Goal: Check status: Check status

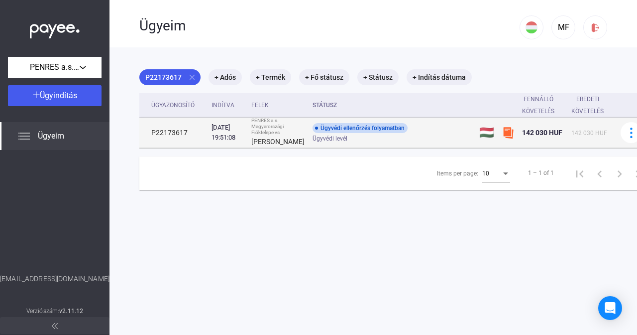
click at [358, 142] on div "Ügyvédi levél" at bounding box center [392, 138] width 159 height 7
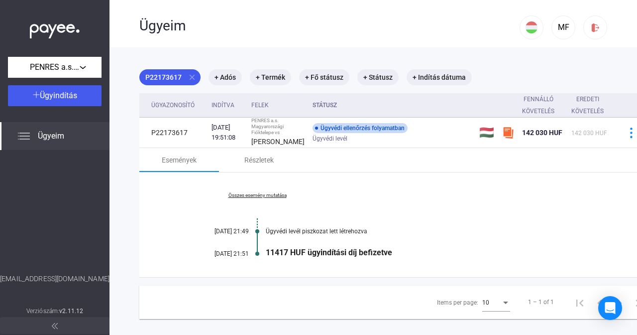
click at [52, 135] on span "Ügyeim" at bounding box center [51, 136] width 26 height 12
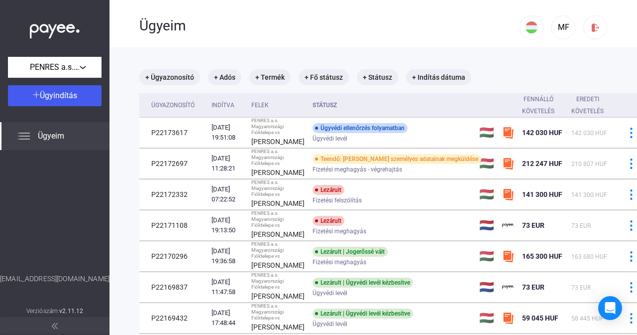
click at [49, 136] on span "Ügyeim" at bounding box center [51, 136] width 26 height 12
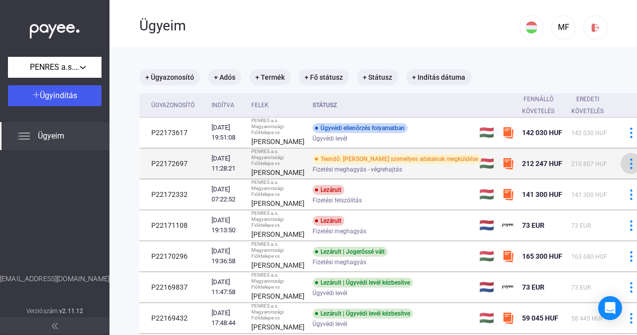
click at [621, 174] on button at bounding box center [631, 163] width 21 height 21
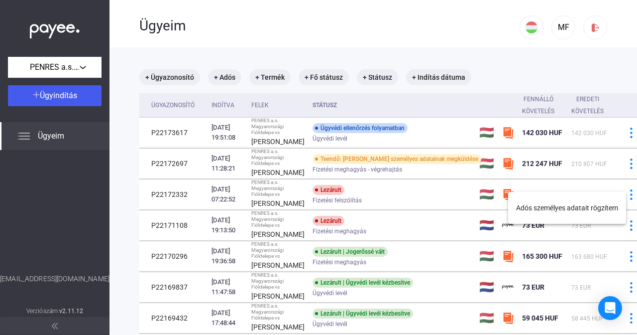
click at [398, 184] on div at bounding box center [318, 167] width 637 height 335
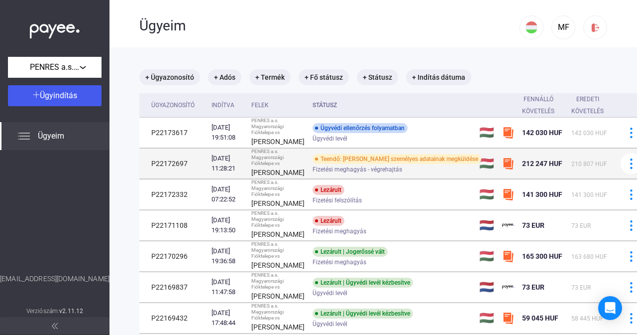
click at [392, 173] on div "Fizetési meghagyás - végrehajtás" at bounding box center [392, 169] width 159 height 7
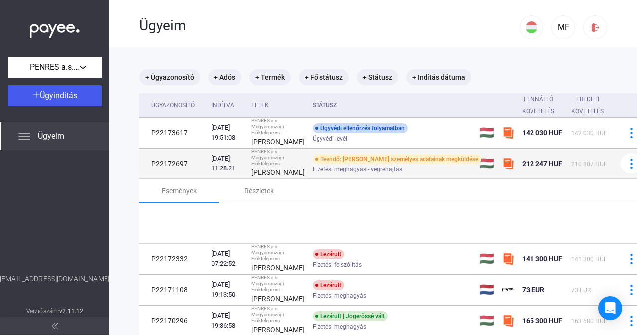
click at [392, 164] on div "Teendő: [PERSON_NAME] személyes adatainak megküldése" at bounding box center [397, 159] width 169 height 10
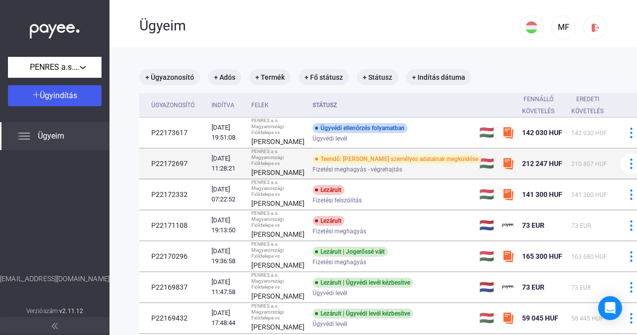
click at [392, 164] on div "Teendő: [PERSON_NAME] személyes adatainak megküldése" at bounding box center [397, 159] width 169 height 10
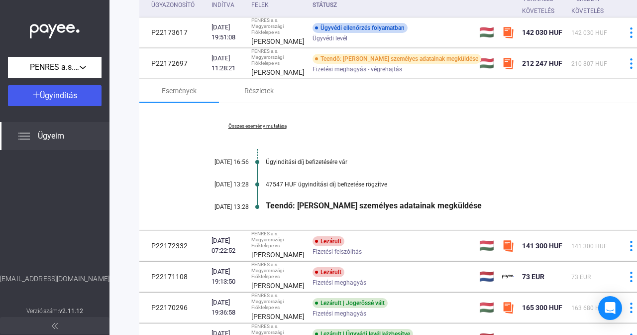
scroll to position [108, 0]
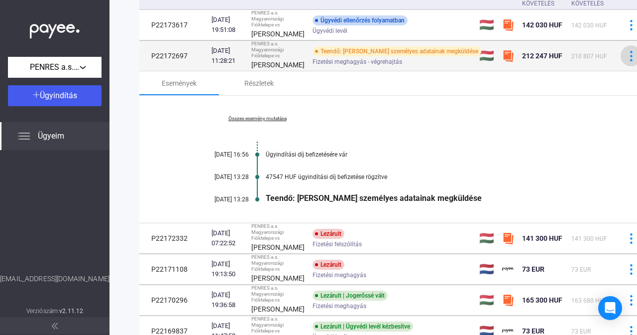
click at [626, 61] on img at bounding box center [631, 56] width 10 height 10
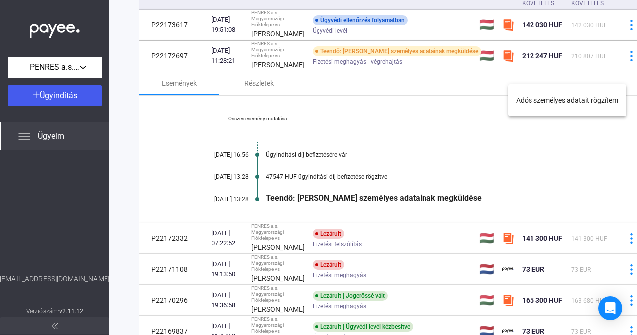
click at [445, 147] on div at bounding box center [318, 167] width 637 height 335
